Goal: Navigation & Orientation: Find specific page/section

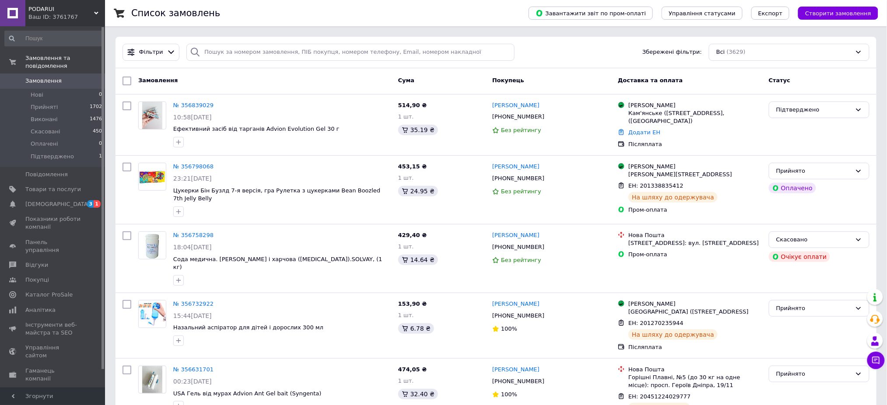
click at [44, 12] on span "PODARUI" at bounding box center [61, 9] width 66 height 8
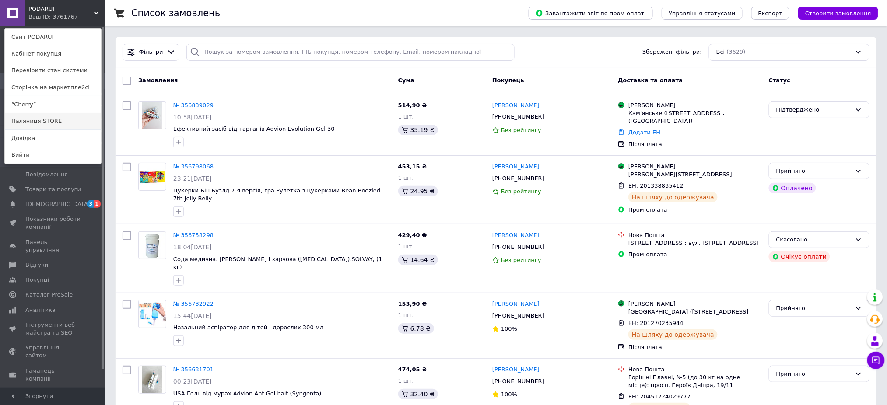
click at [39, 120] on link "Паляниця STORE" at bounding box center [53, 121] width 96 height 17
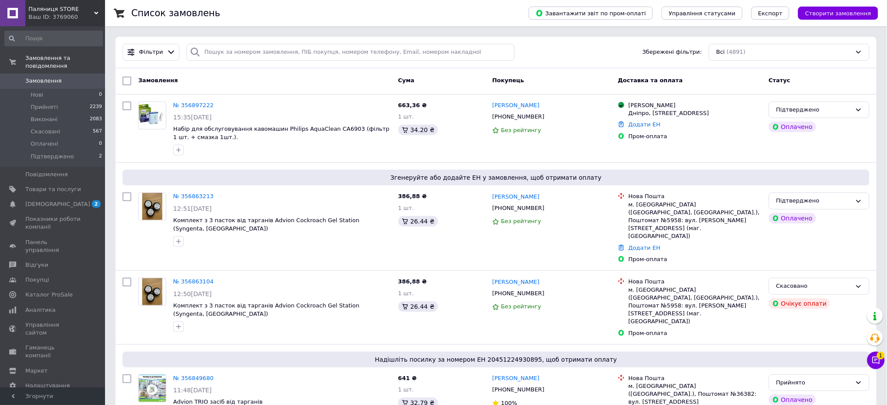
click at [83, 5] on span "Паляниця STORE" at bounding box center [61, 9] width 66 height 8
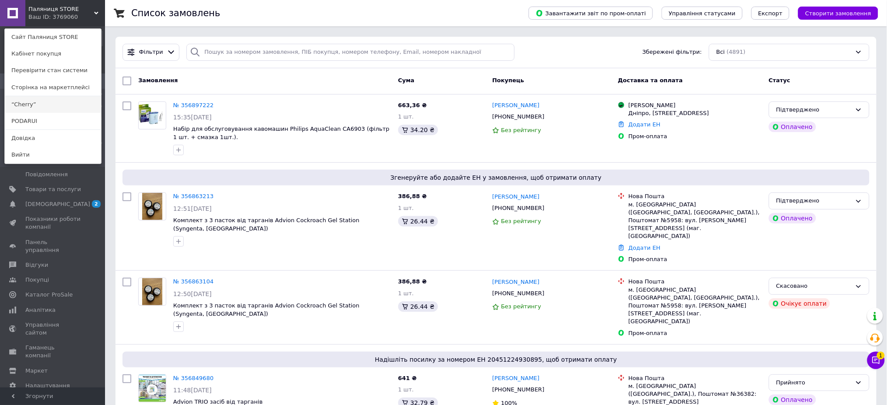
click at [41, 103] on link "“Cherry”" at bounding box center [53, 104] width 96 height 17
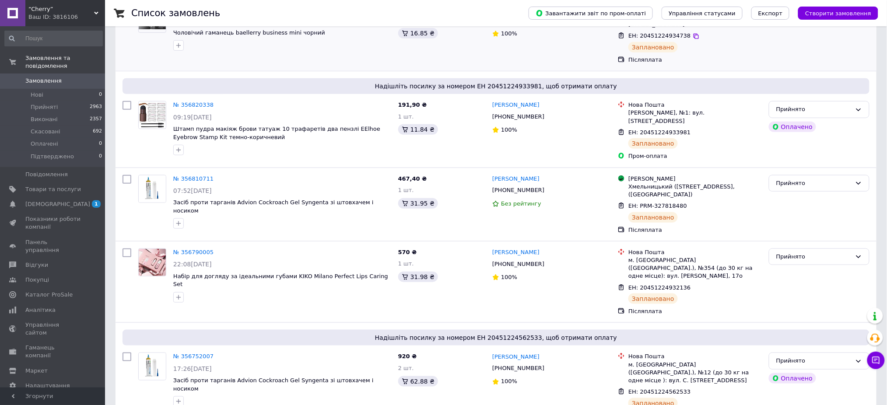
scroll to position [175, 0]
